Goal: Task Accomplishment & Management: Use online tool/utility

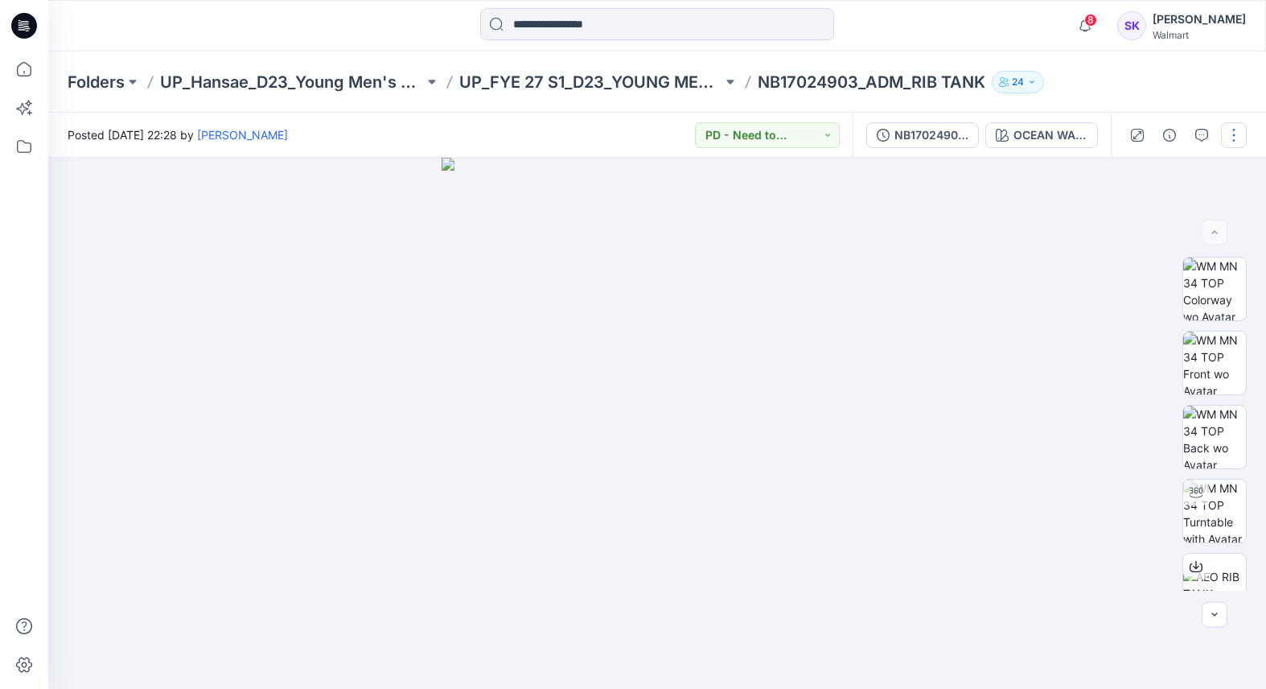
click at [1231, 137] on button "button" at bounding box center [1234, 135] width 26 height 26
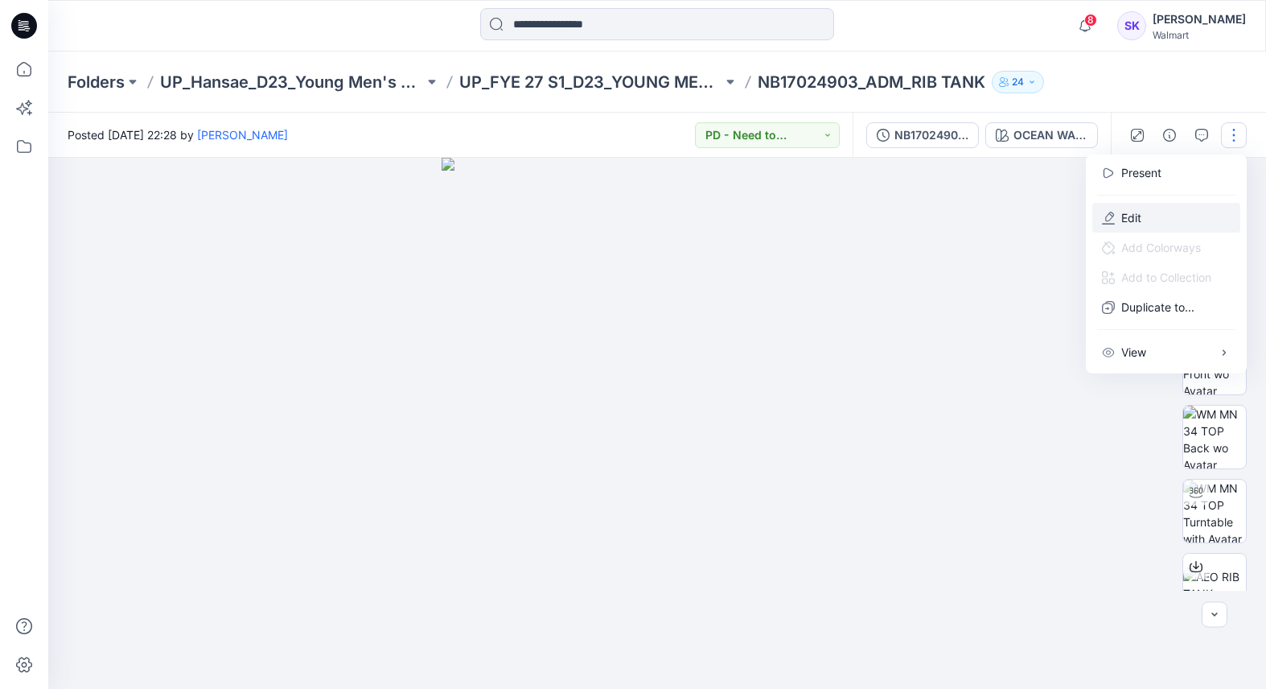
click at [1147, 210] on button "Edit" at bounding box center [1166, 218] width 148 height 30
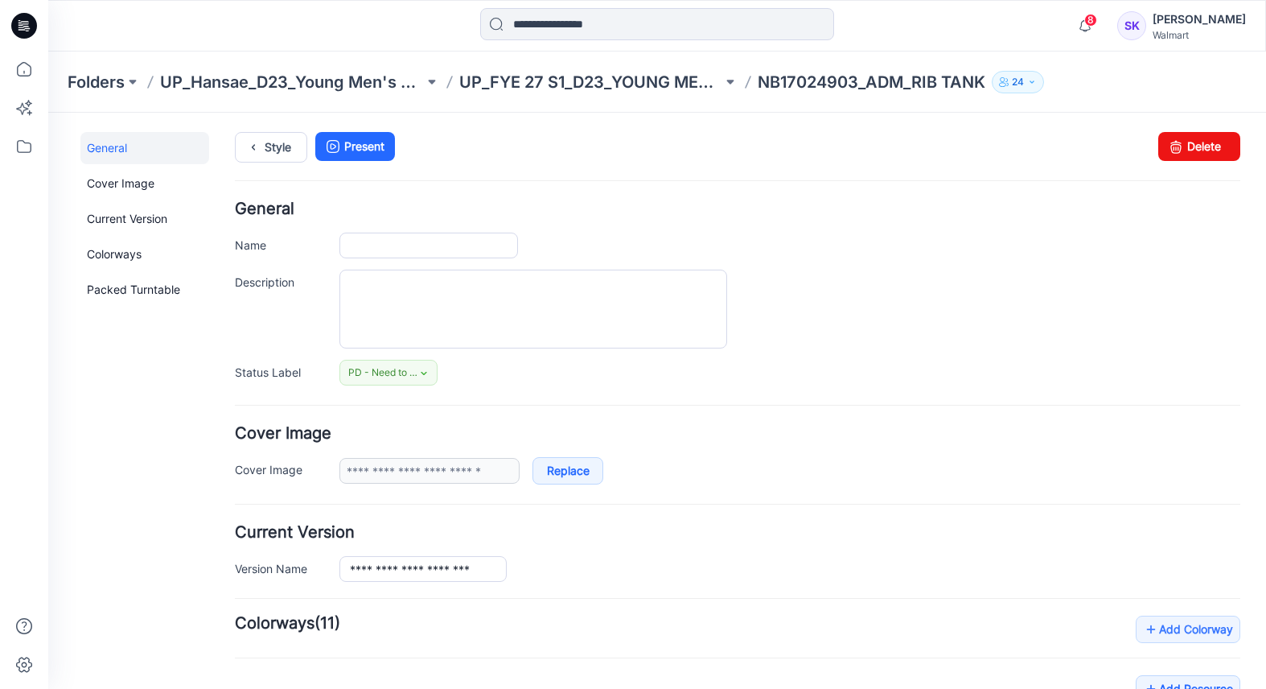
type input "**********"
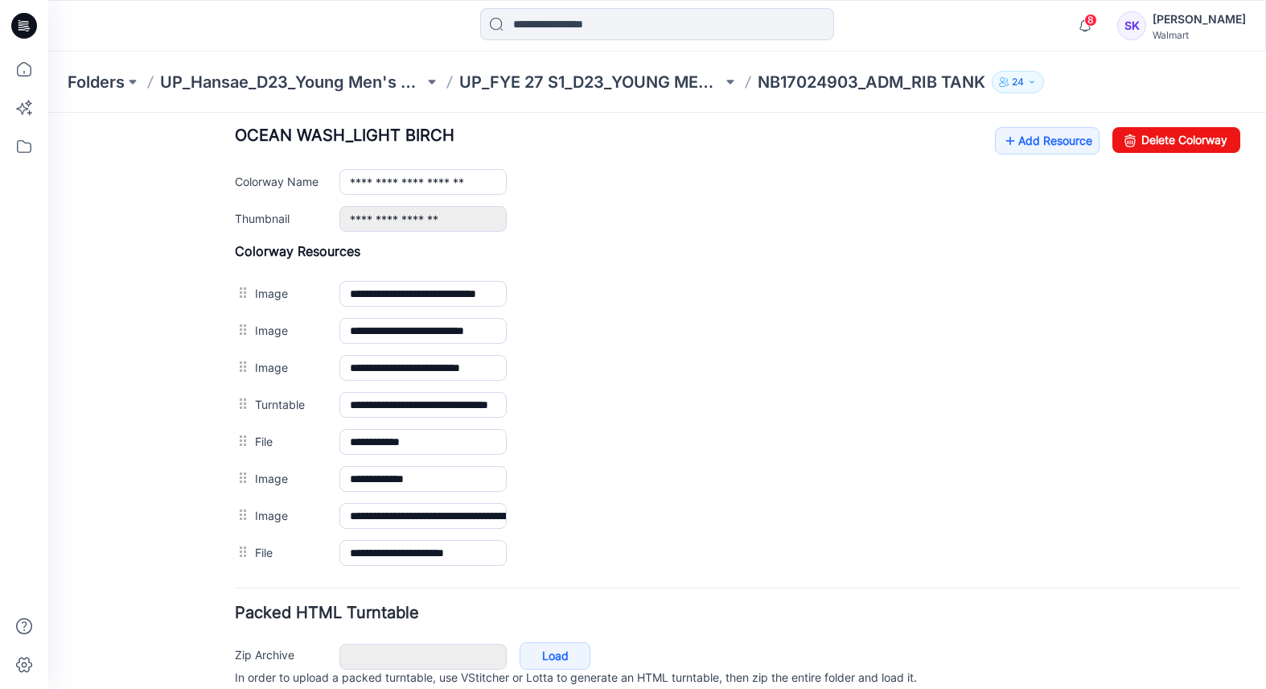
scroll to position [697, 0]
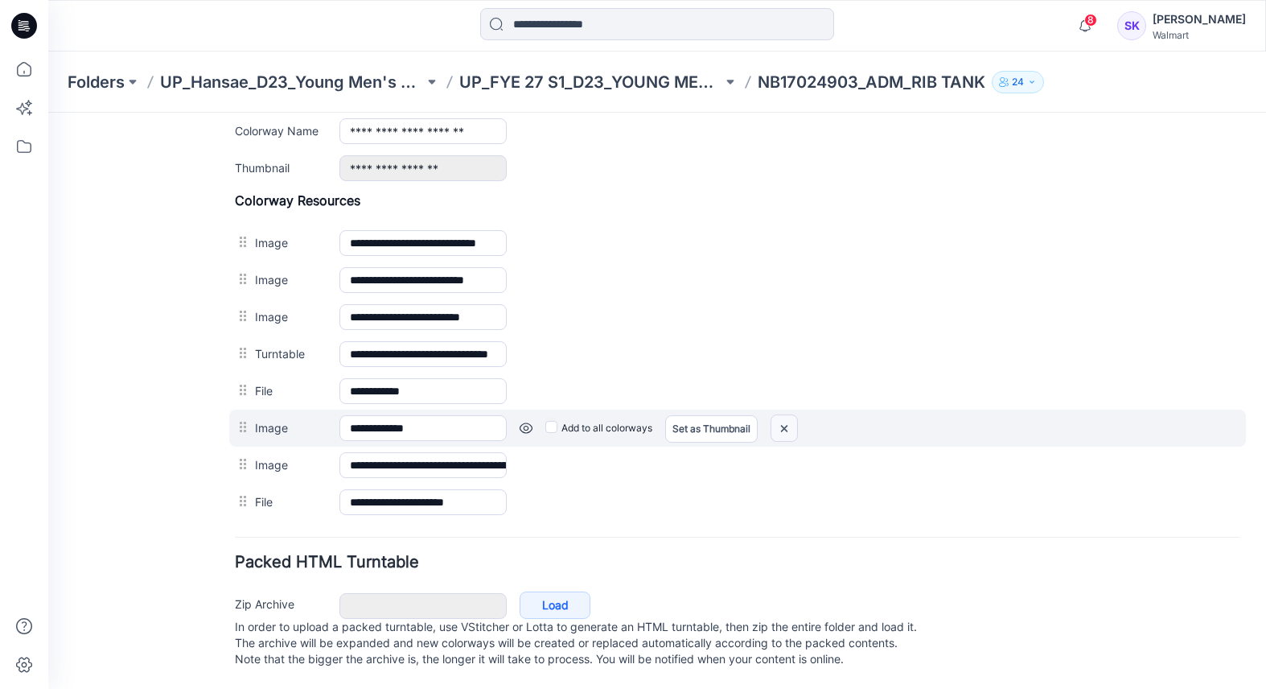
click at [48, 113] on img at bounding box center [48, 113] width 0 height 0
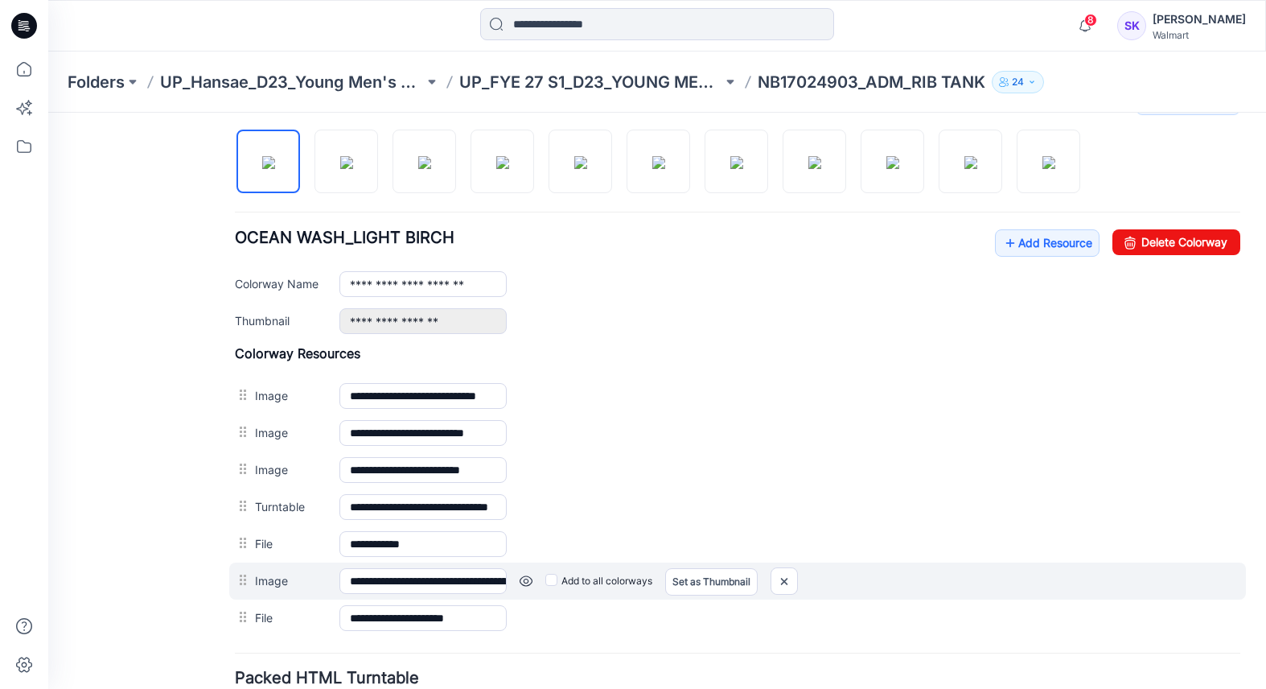
scroll to position [499, 0]
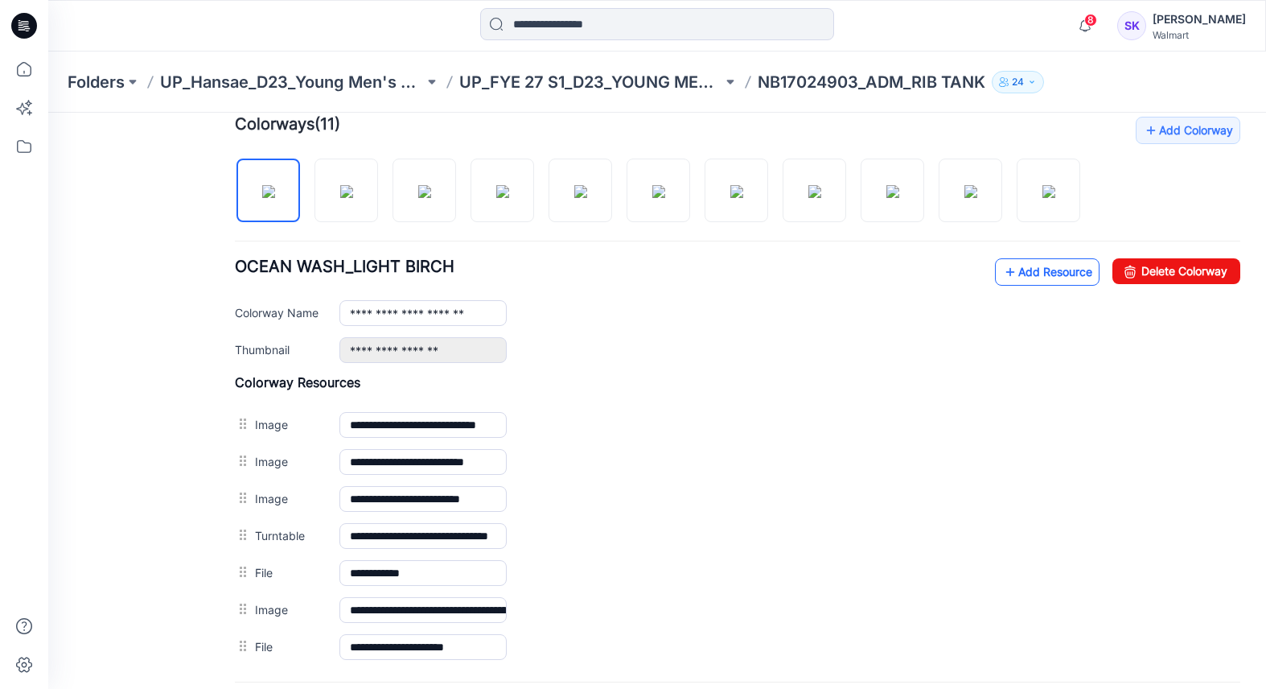
click at [1017, 276] on link "Add Resource" at bounding box center [1047, 271] width 105 height 27
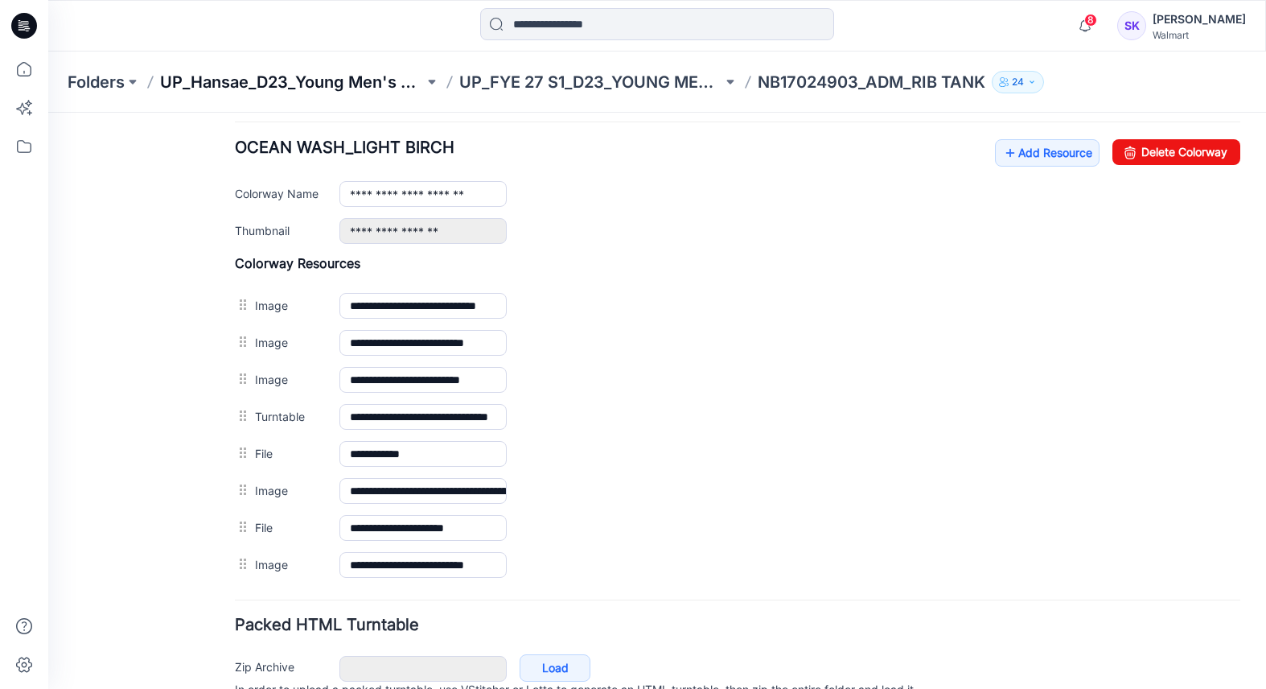
scroll to position [615, 0]
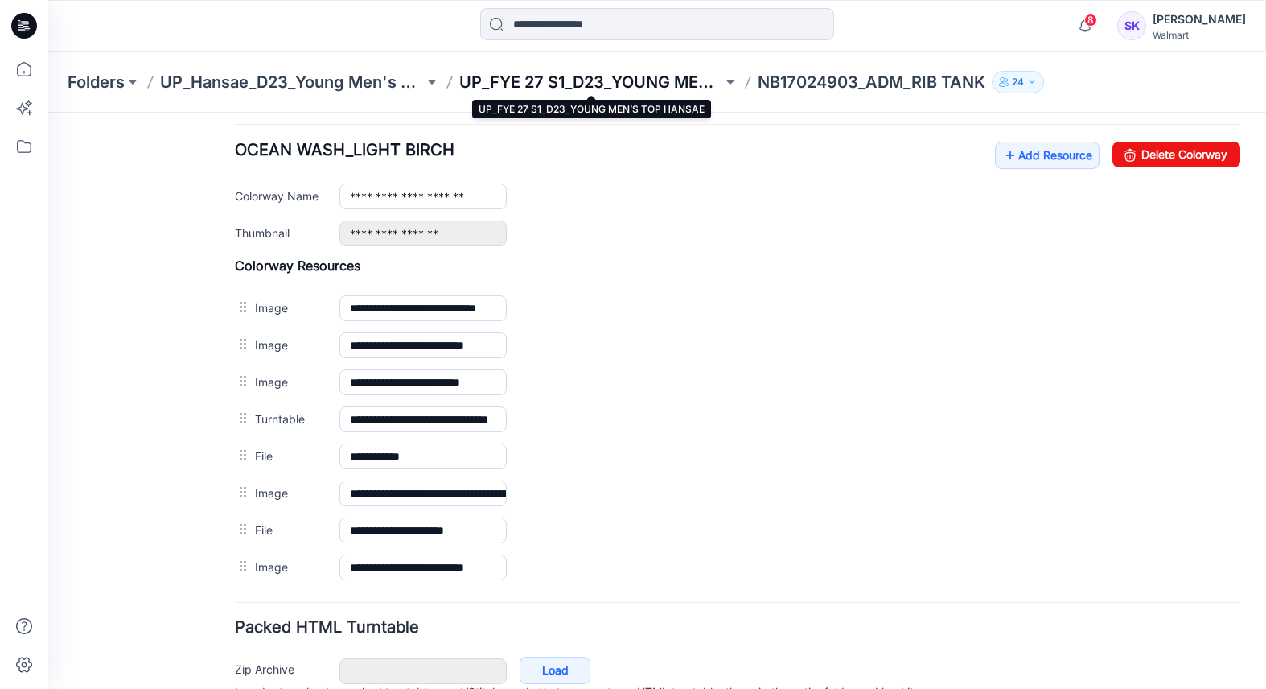
click at [631, 83] on p "UP_FYE 27 S1_D23_YOUNG MEN’S TOP HANSAE" at bounding box center [591, 82] width 264 height 23
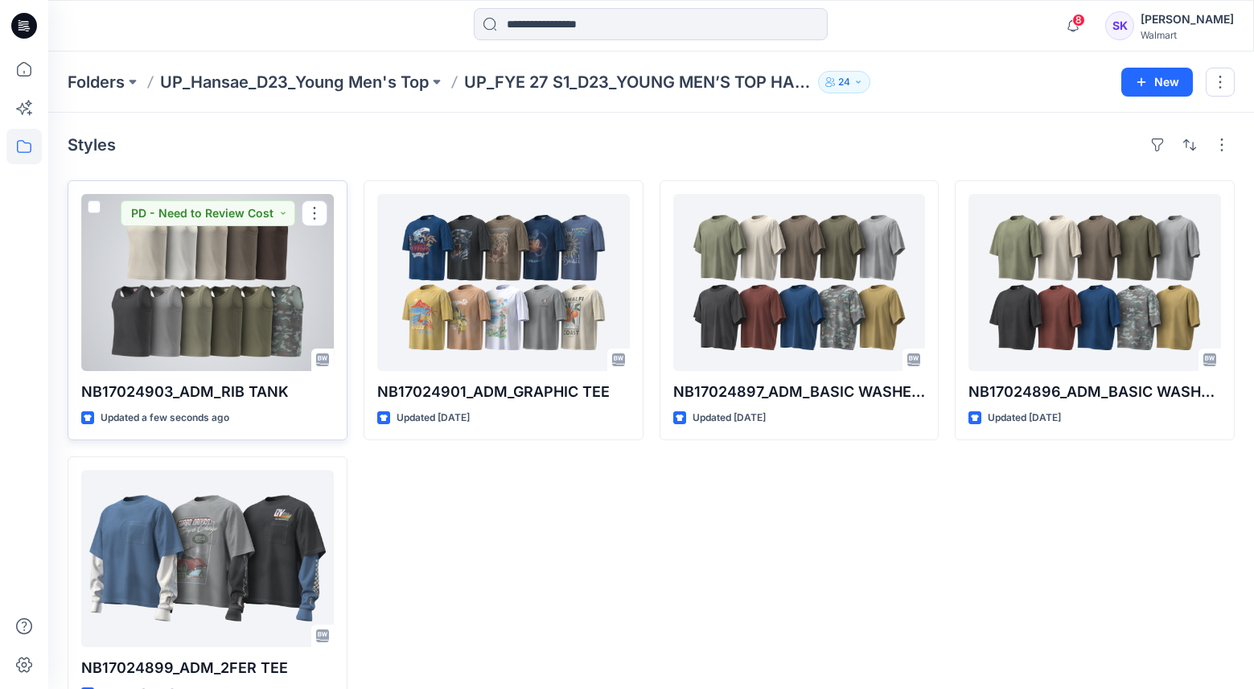
click at [251, 308] on div at bounding box center [207, 282] width 253 height 177
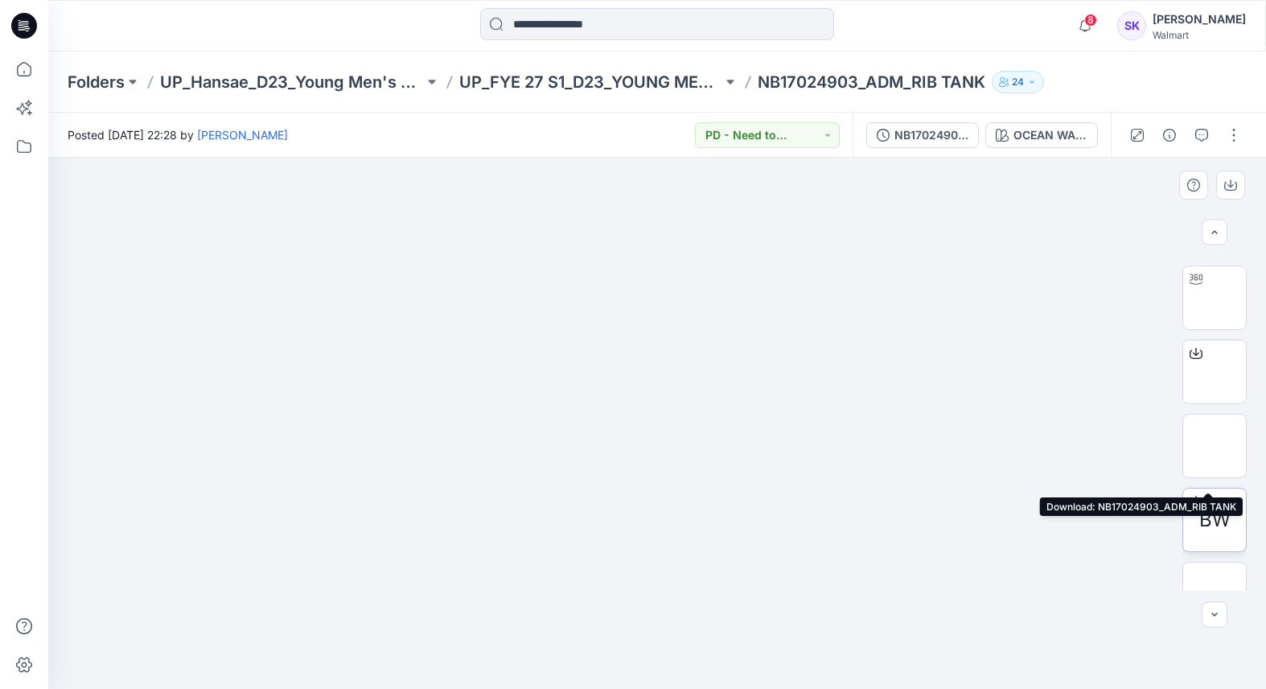
scroll to position [1, 0]
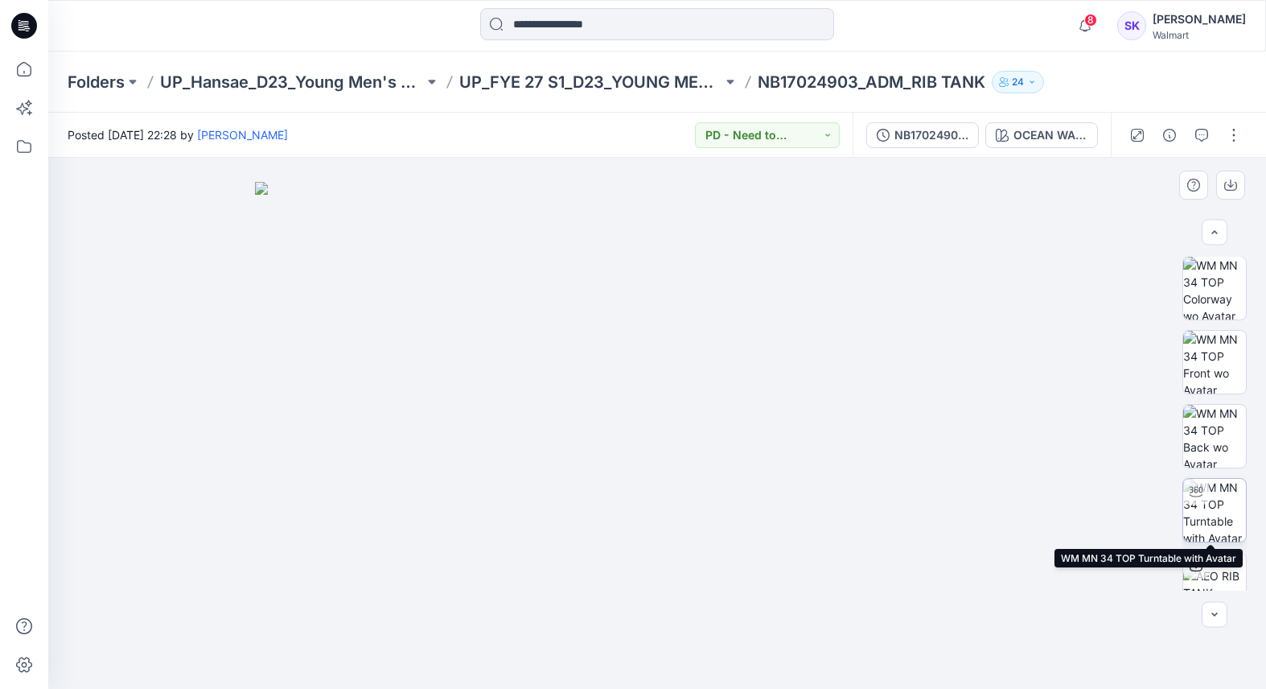
click at [1208, 504] on img at bounding box center [1214, 510] width 63 height 63
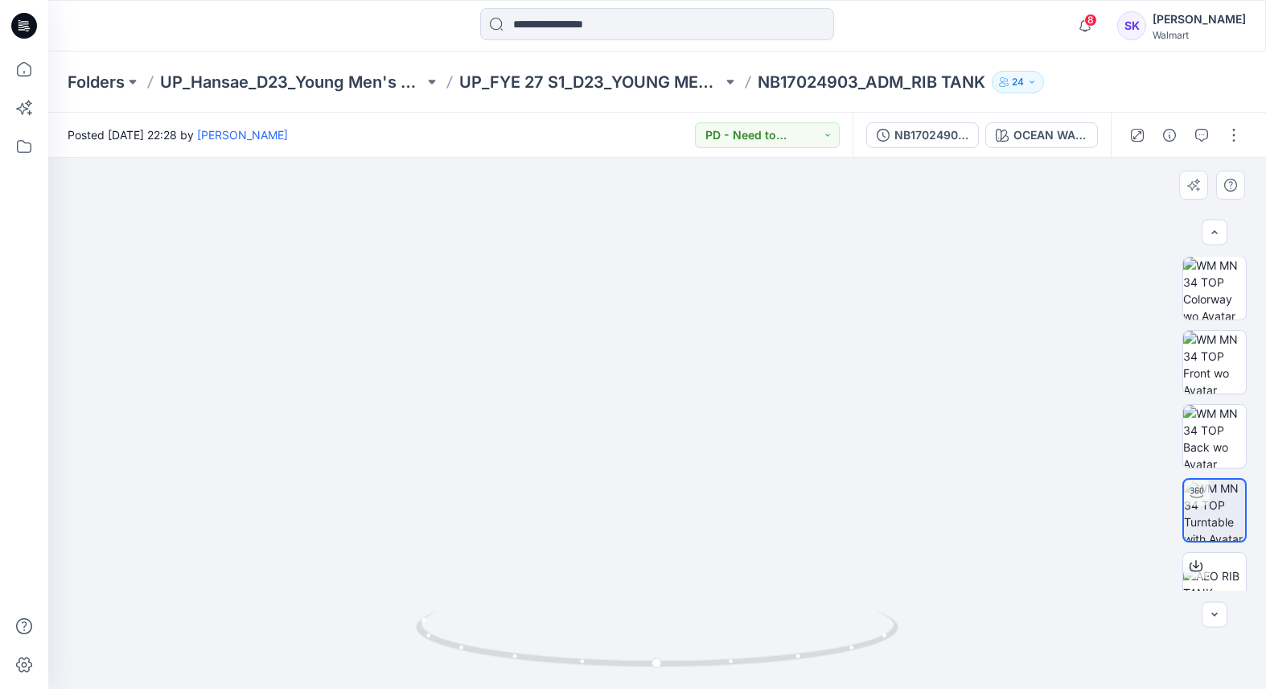
drag, startPoint x: 488, startPoint y: 405, endPoint x: 386, endPoint y: 352, distance: 115.5
click at [376, 360] on img at bounding box center [657, 347] width 800 height 683
drag, startPoint x: 410, startPoint y: 335, endPoint x: 400, endPoint y: 444, distance: 109.1
click at [364, 348] on img at bounding box center [657, 333] width 800 height 709
drag, startPoint x: 696, startPoint y: 474, endPoint x: 890, endPoint y: 483, distance: 194.9
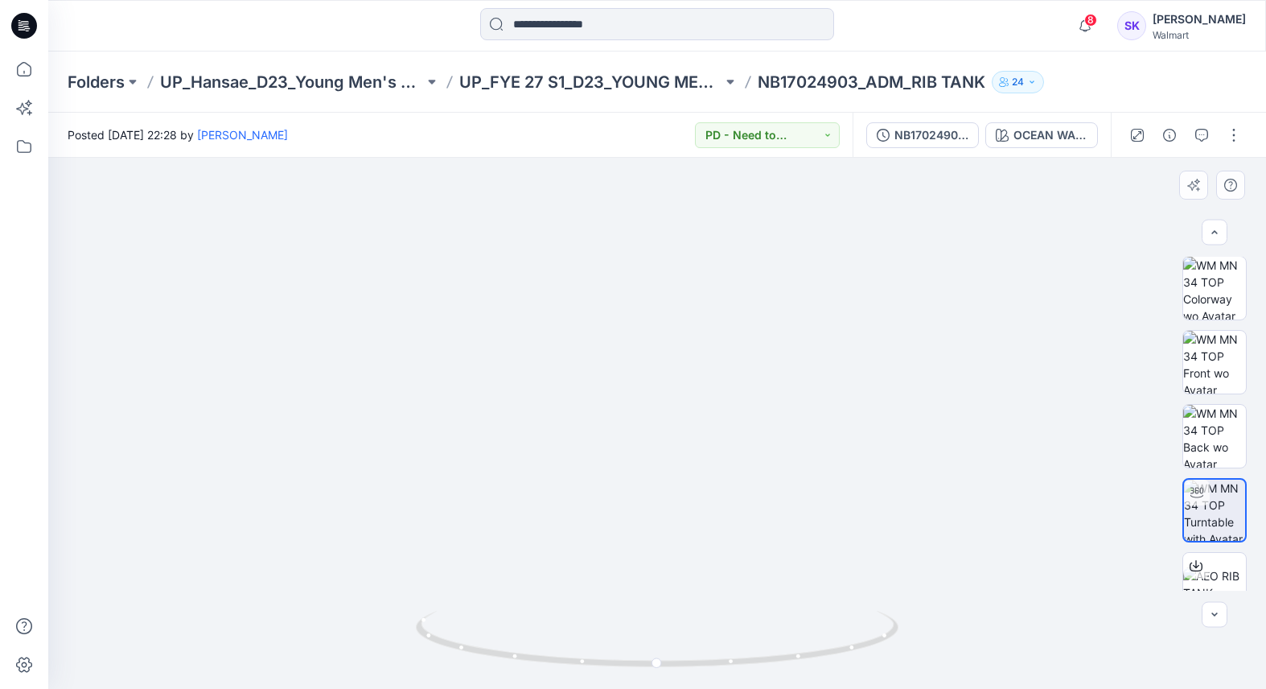
click at [890, 483] on img at bounding box center [657, 360] width 800 height 658
drag, startPoint x: 916, startPoint y: 479, endPoint x: 1067, endPoint y: 446, distance: 154.8
click at [1067, 446] on div at bounding box center [657, 423] width 1218 height 531
drag, startPoint x: 787, startPoint y: 653, endPoint x: 788, endPoint y: 633, distance: 20.2
click at [788, 633] on icon at bounding box center [659, 641] width 487 height 60
